Goal: Find specific page/section: Find specific page/section

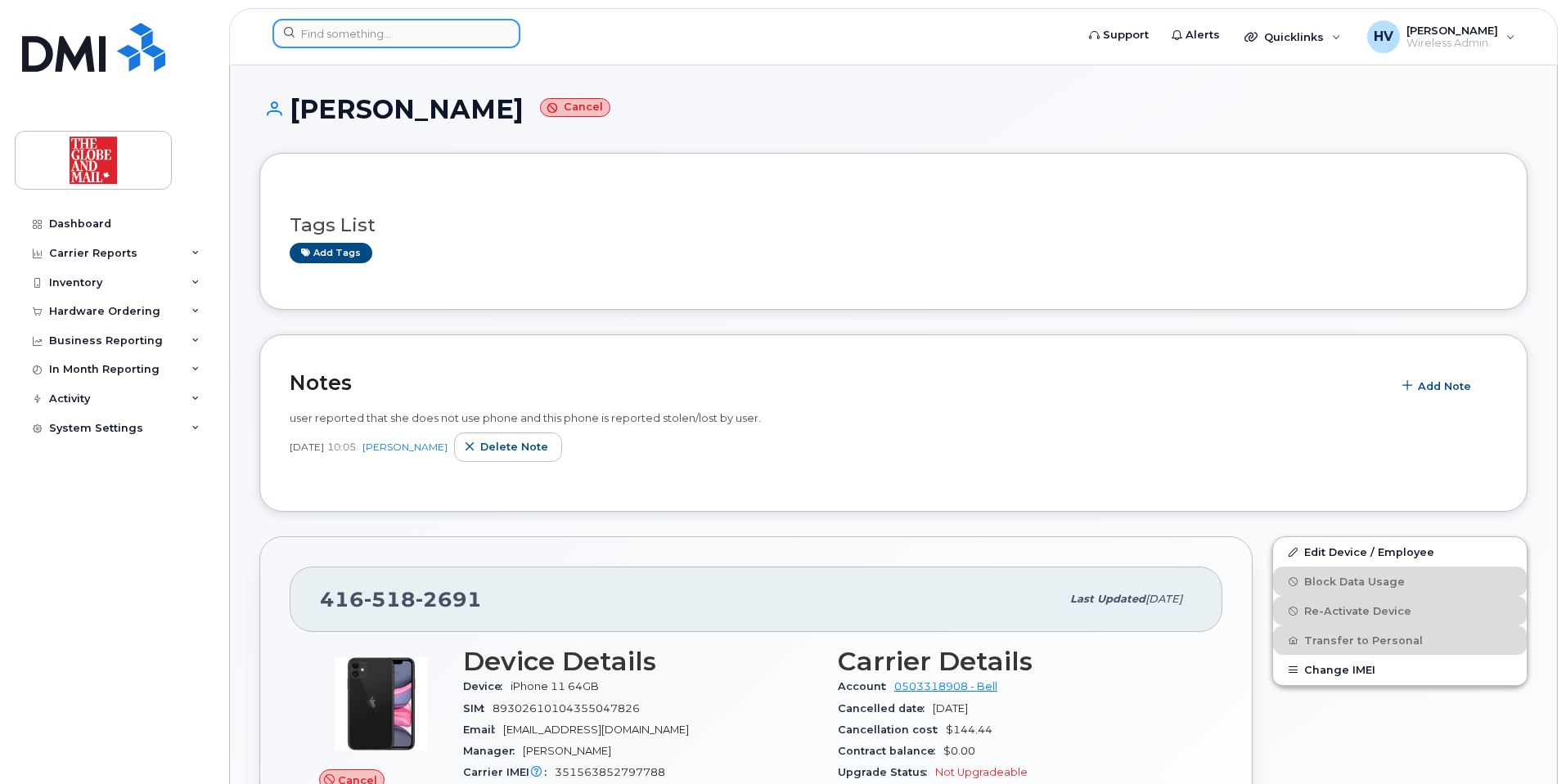
click at [348, 32] on input at bounding box center [396, 33] width 248 height 29
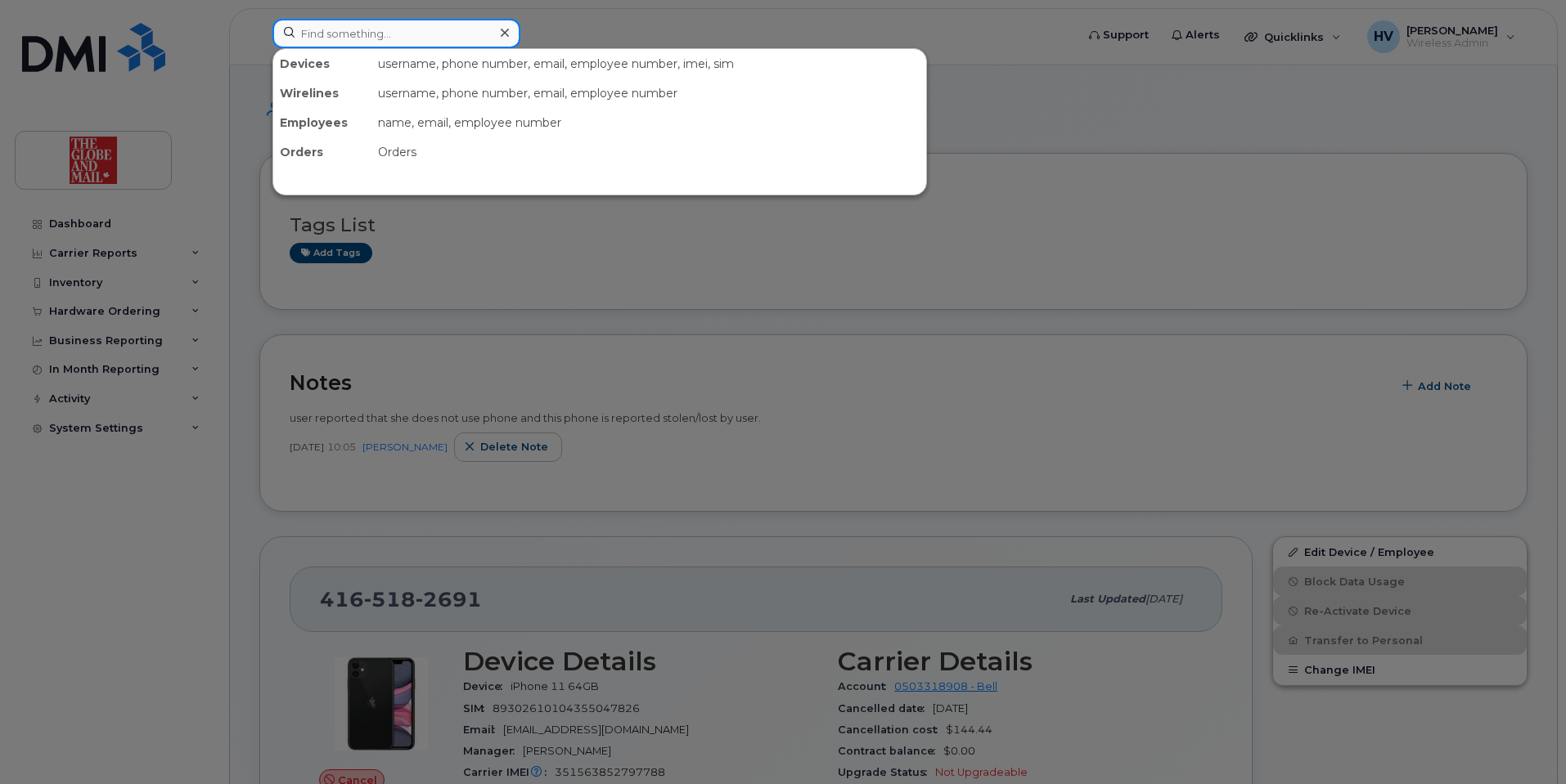
paste input "KPowell"
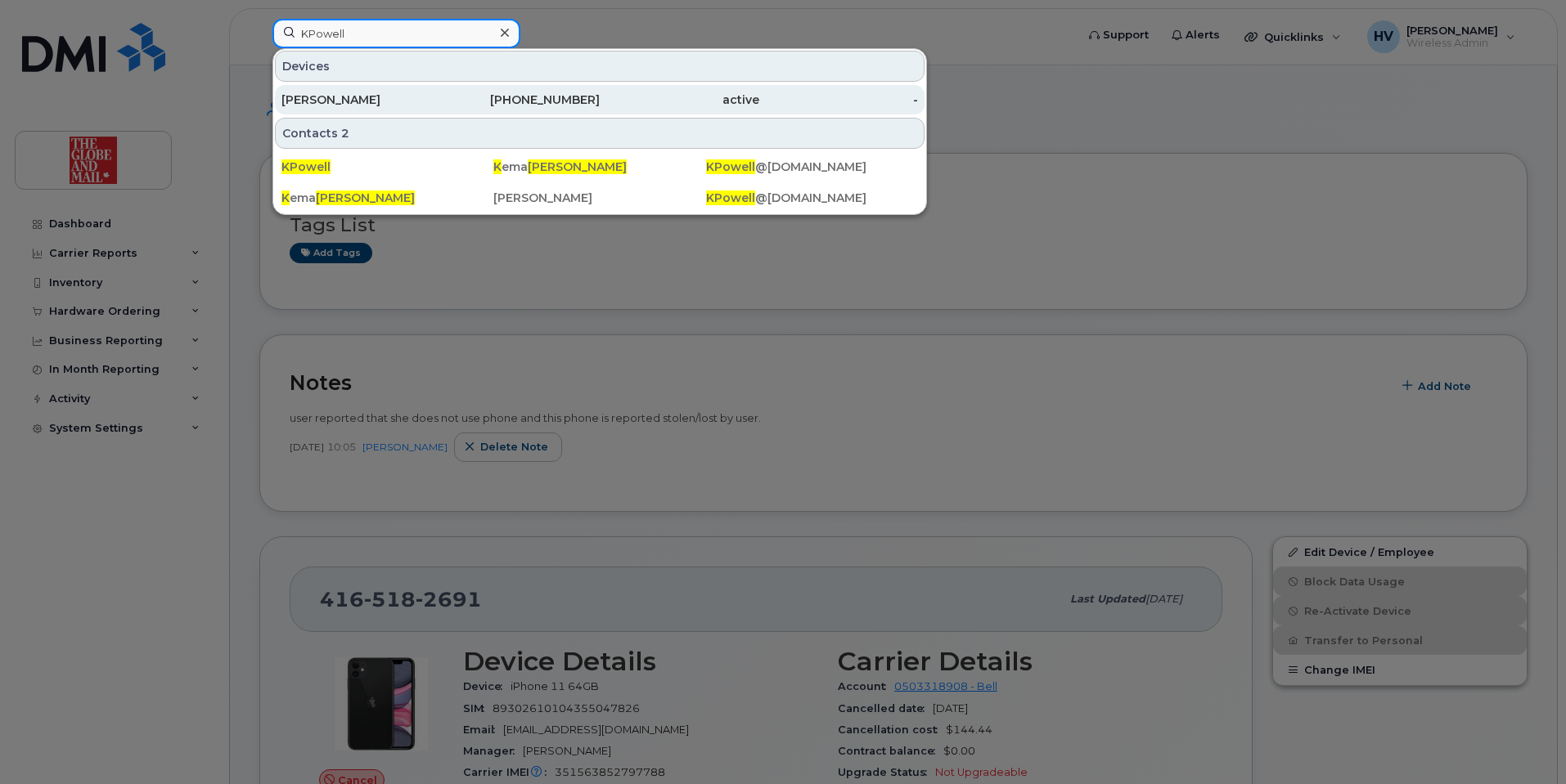
type input "KPowell"
click at [327, 93] on div "[PERSON_NAME]" at bounding box center [360, 100] width 160 height 17
